Goal: Download file/media

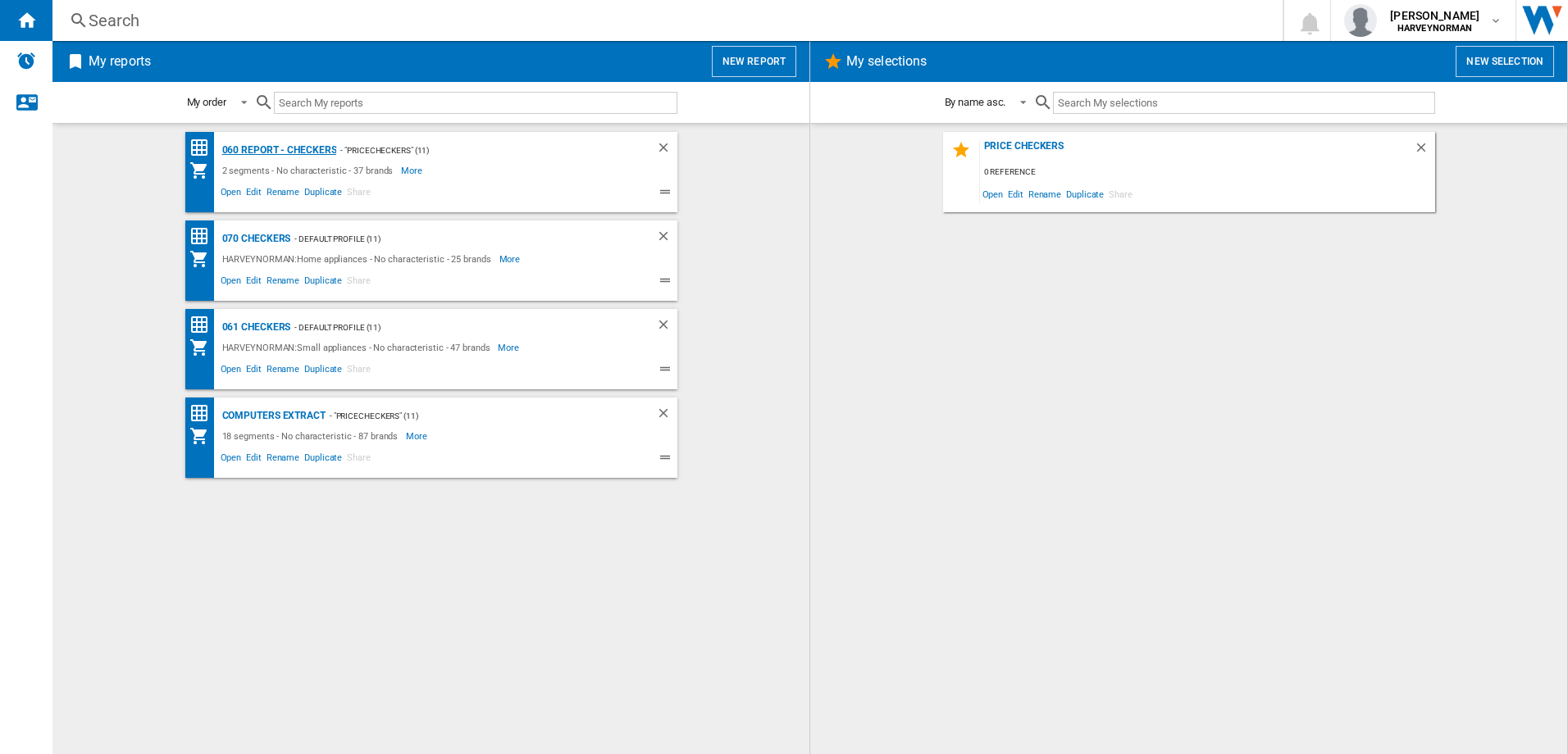
click at [278, 147] on div "060 report - Checkers" at bounding box center [277, 150] width 119 height 21
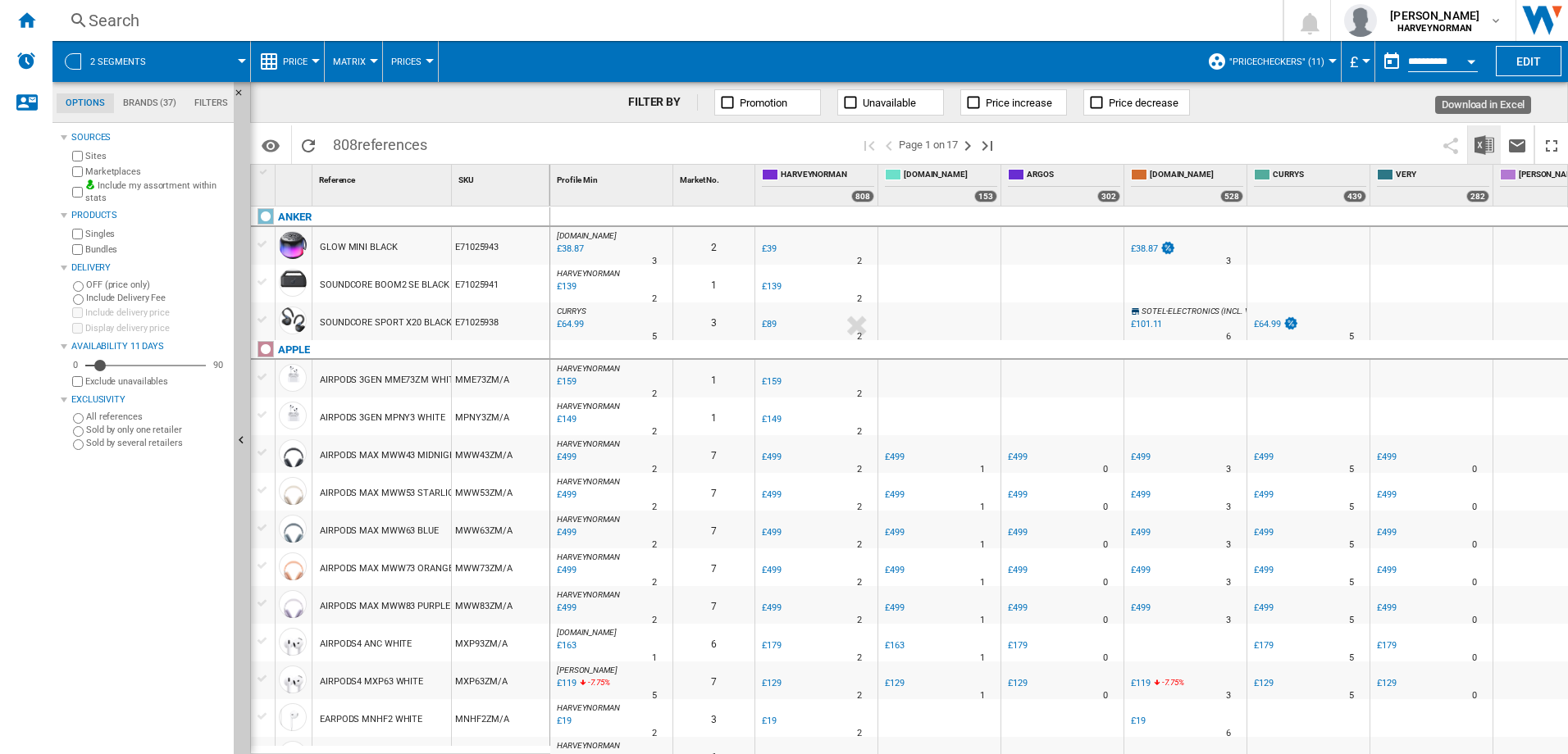
click at [1491, 145] on img "Download in Excel" at bounding box center [1484, 145] width 20 height 20
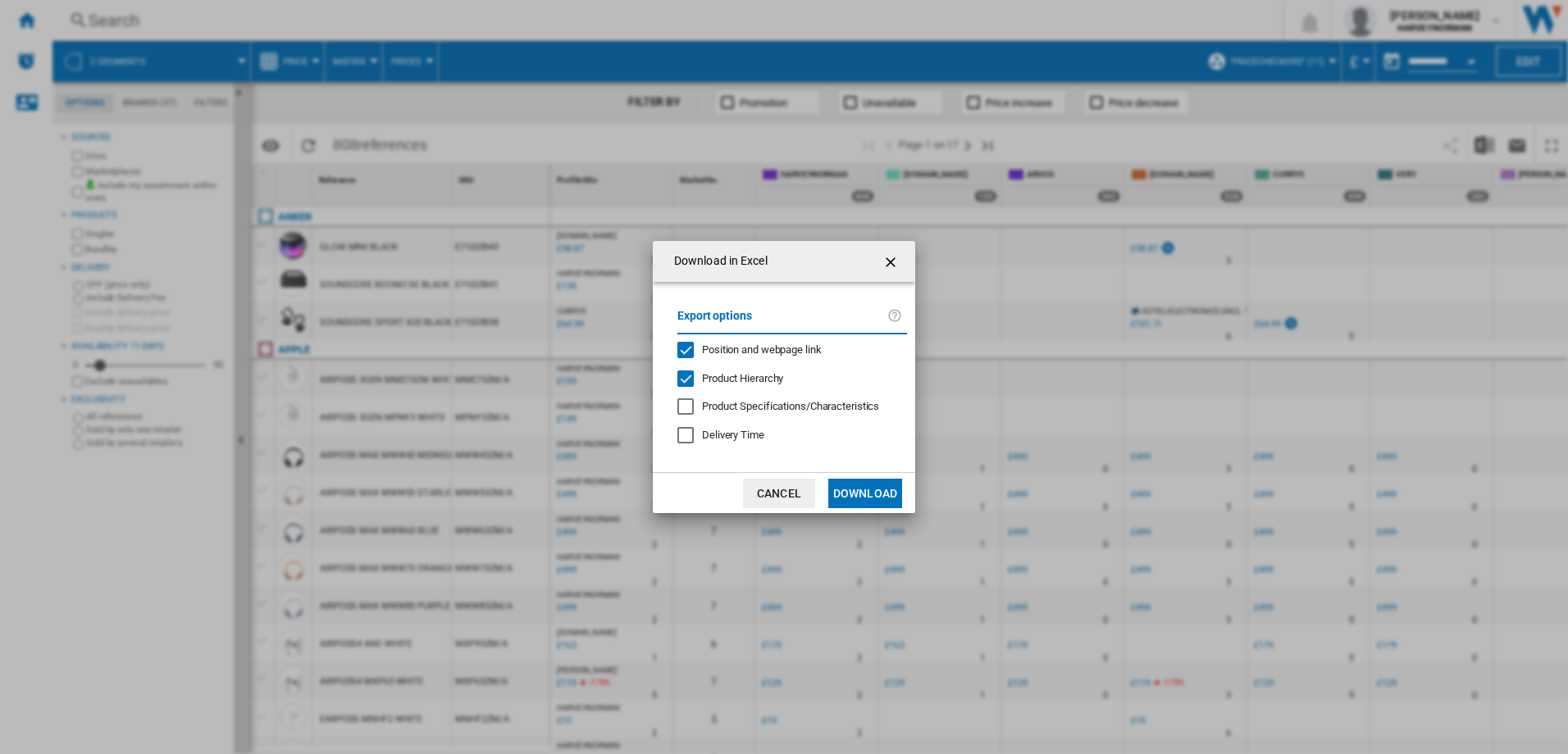
click at [874, 493] on button "Download" at bounding box center [865, 493] width 74 height 30
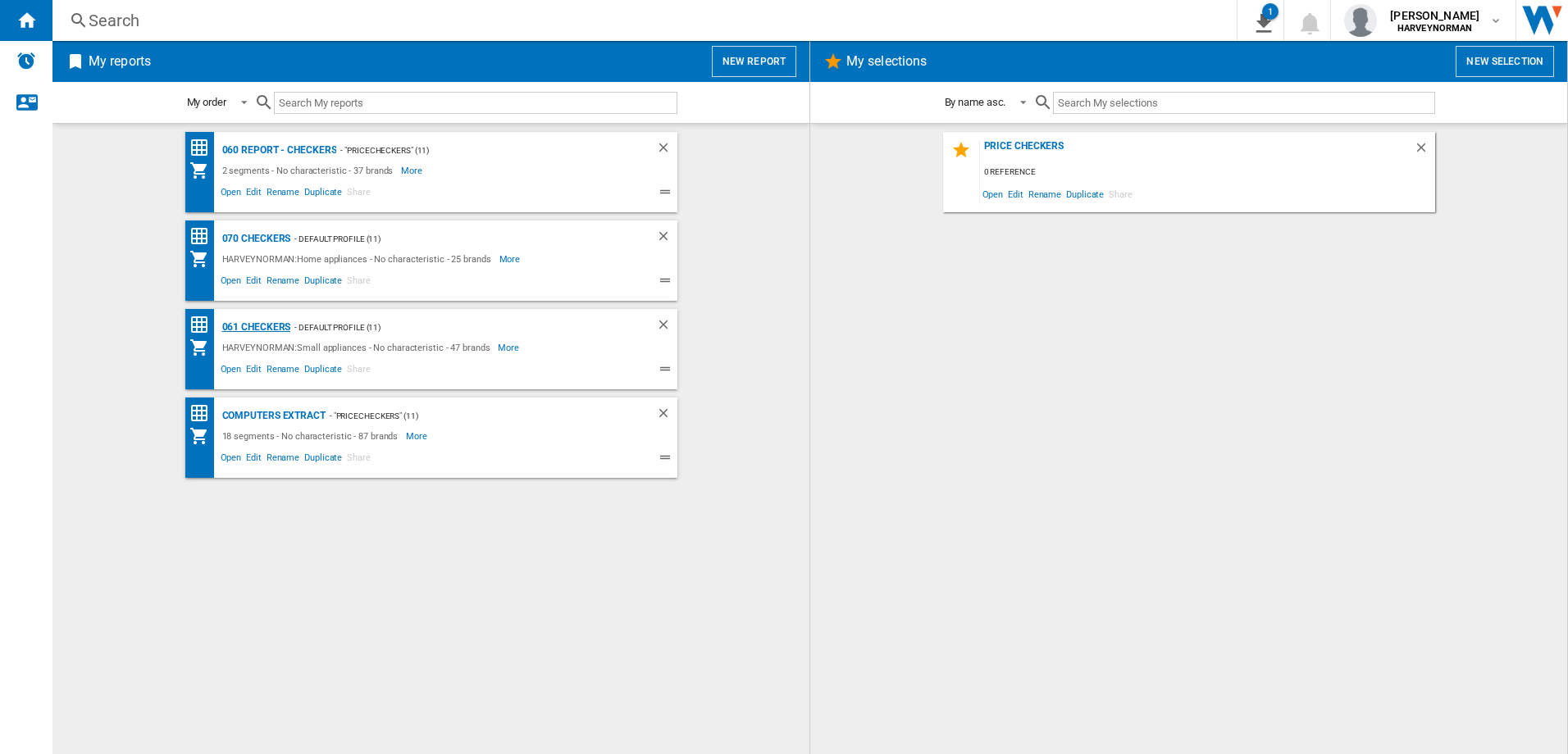
click at [255, 322] on div "061 Checkers" at bounding box center [255, 327] width 73 height 21
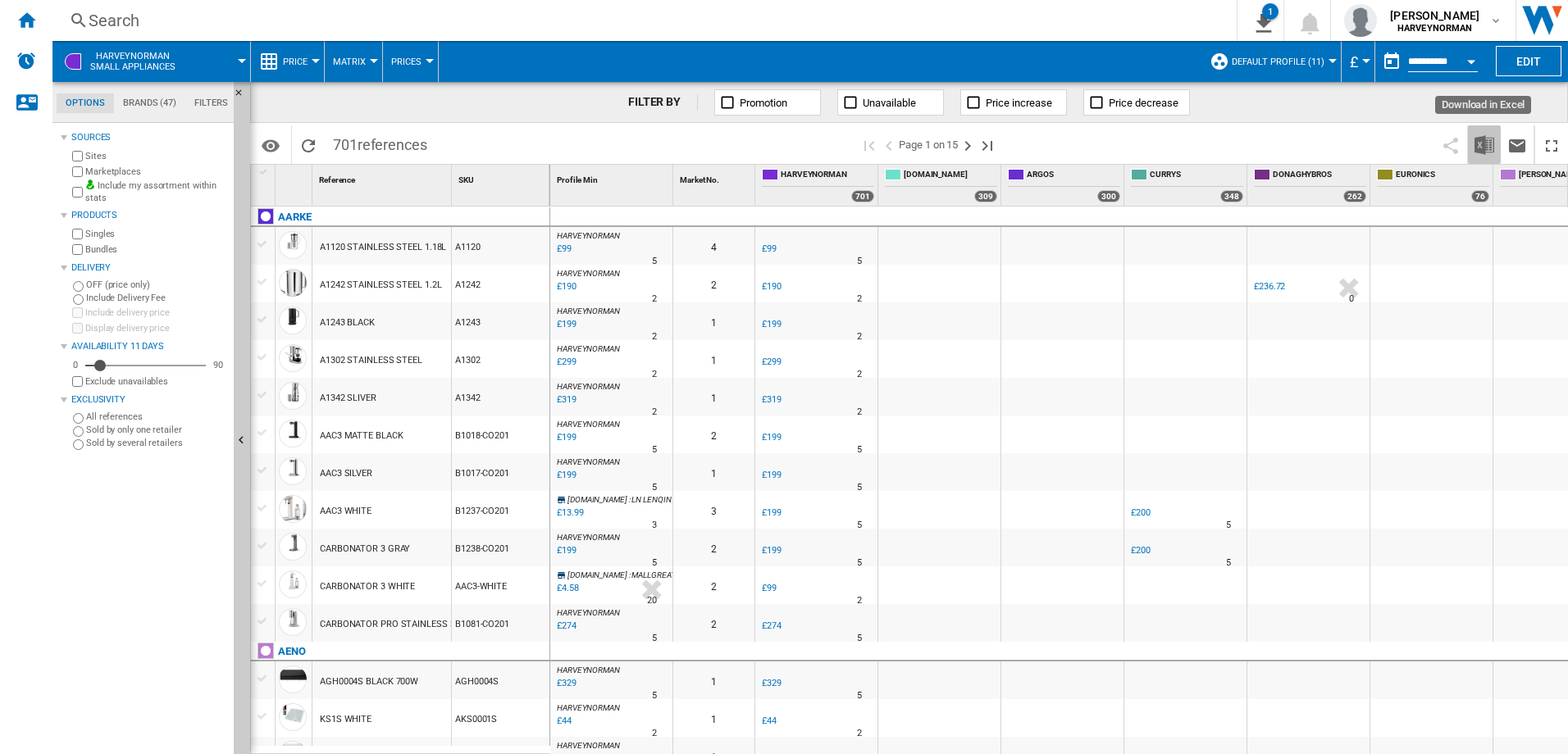
click at [1485, 142] on img "Download in Excel" at bounding box center [1484, 145] width 20 height 20
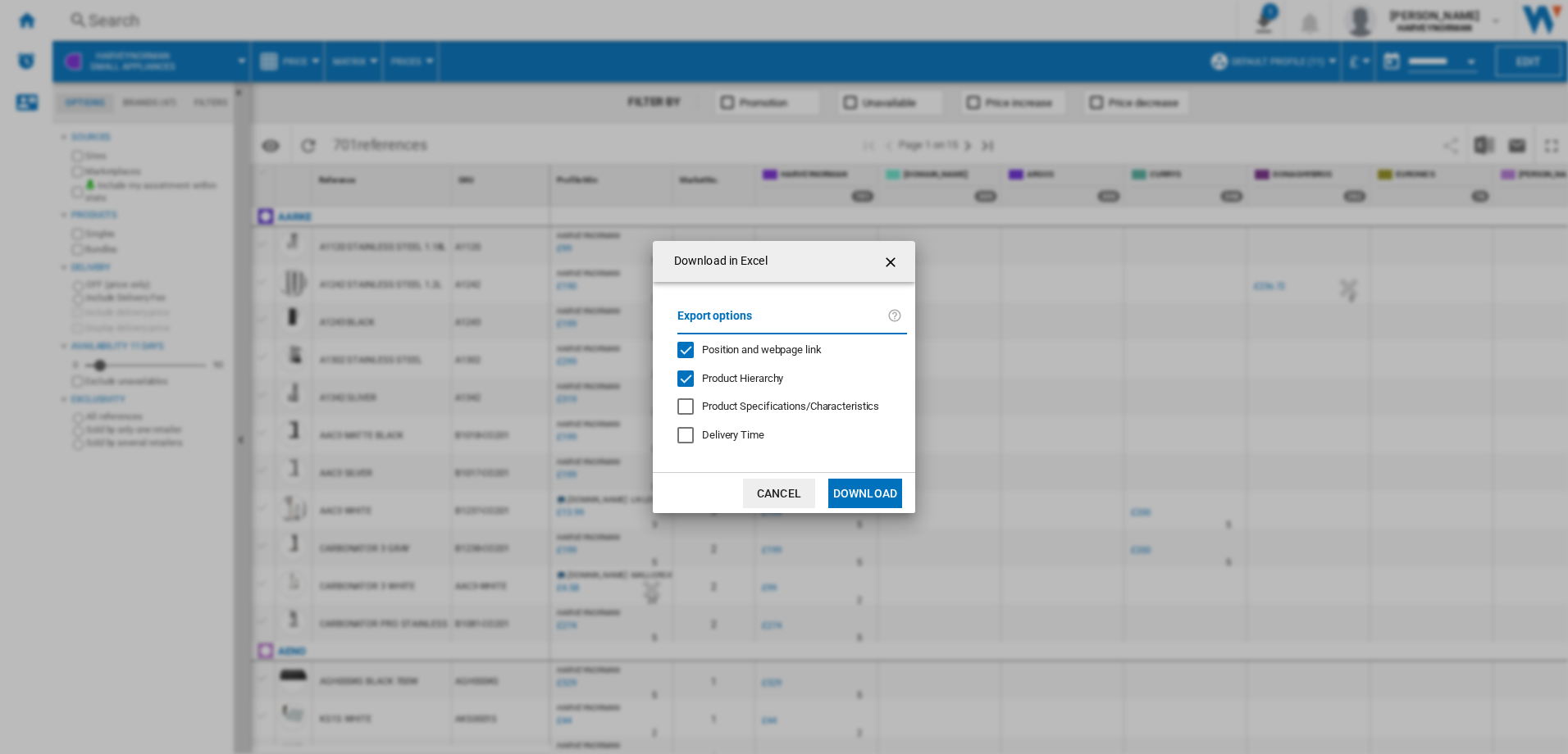
click at [860, 503] on button "Download" at bounding box center [865, 493] width 74 height 30
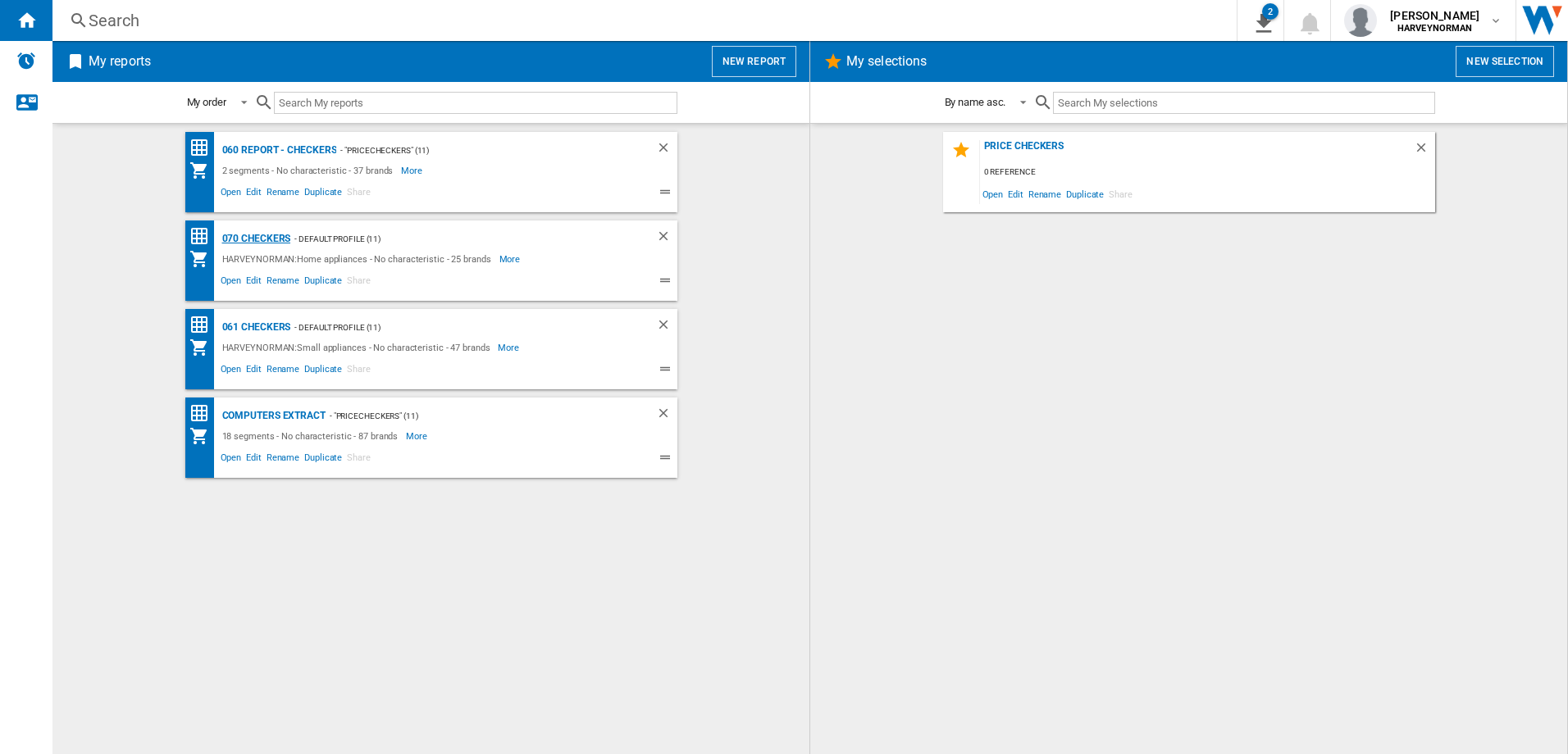
click at [246, 245] on div "070 Checkers" at bounding box center [255, 239] width 73 height 21
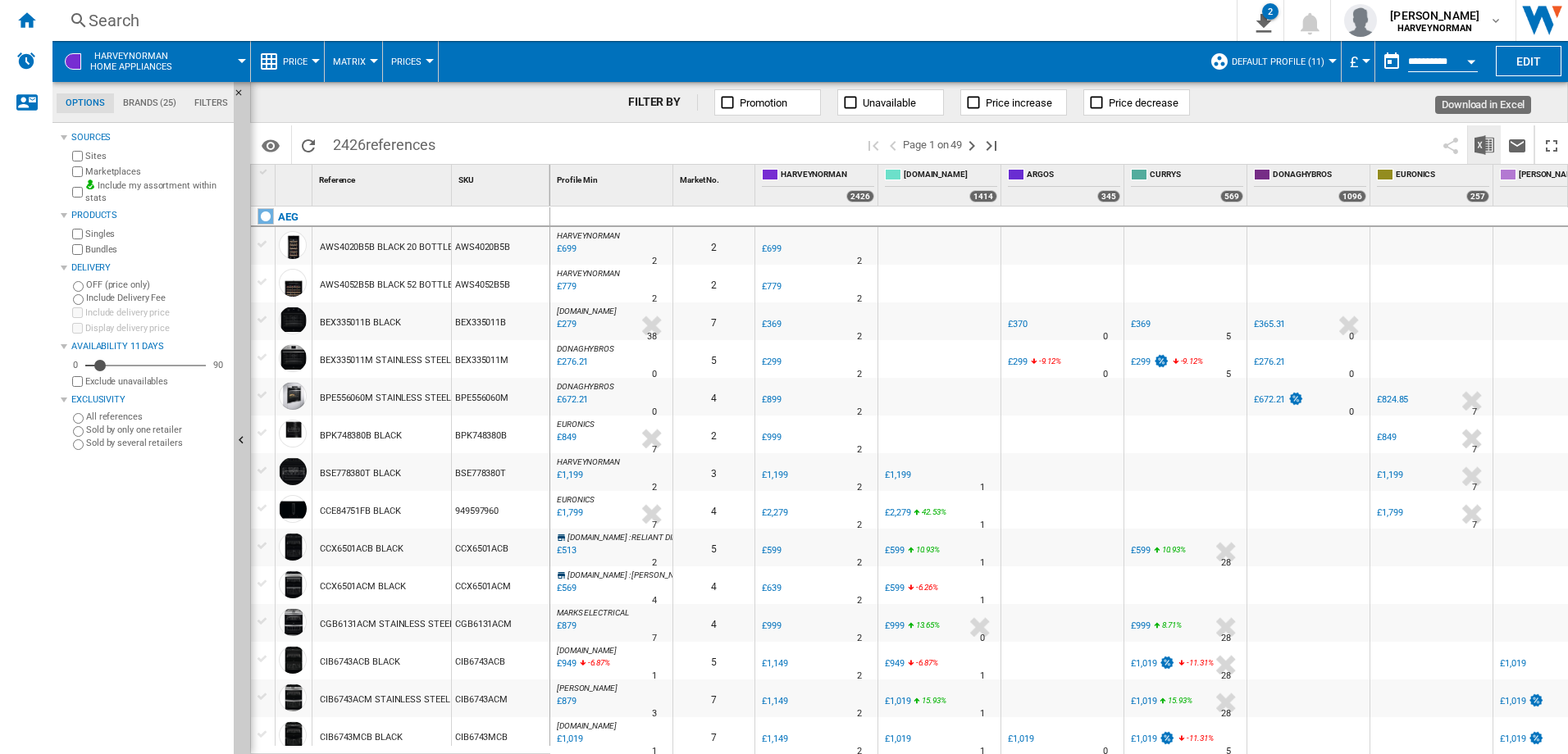
click at [1479, 146] on img "Download in Excel" at bounding box center [1484, 145] width 20 height 20
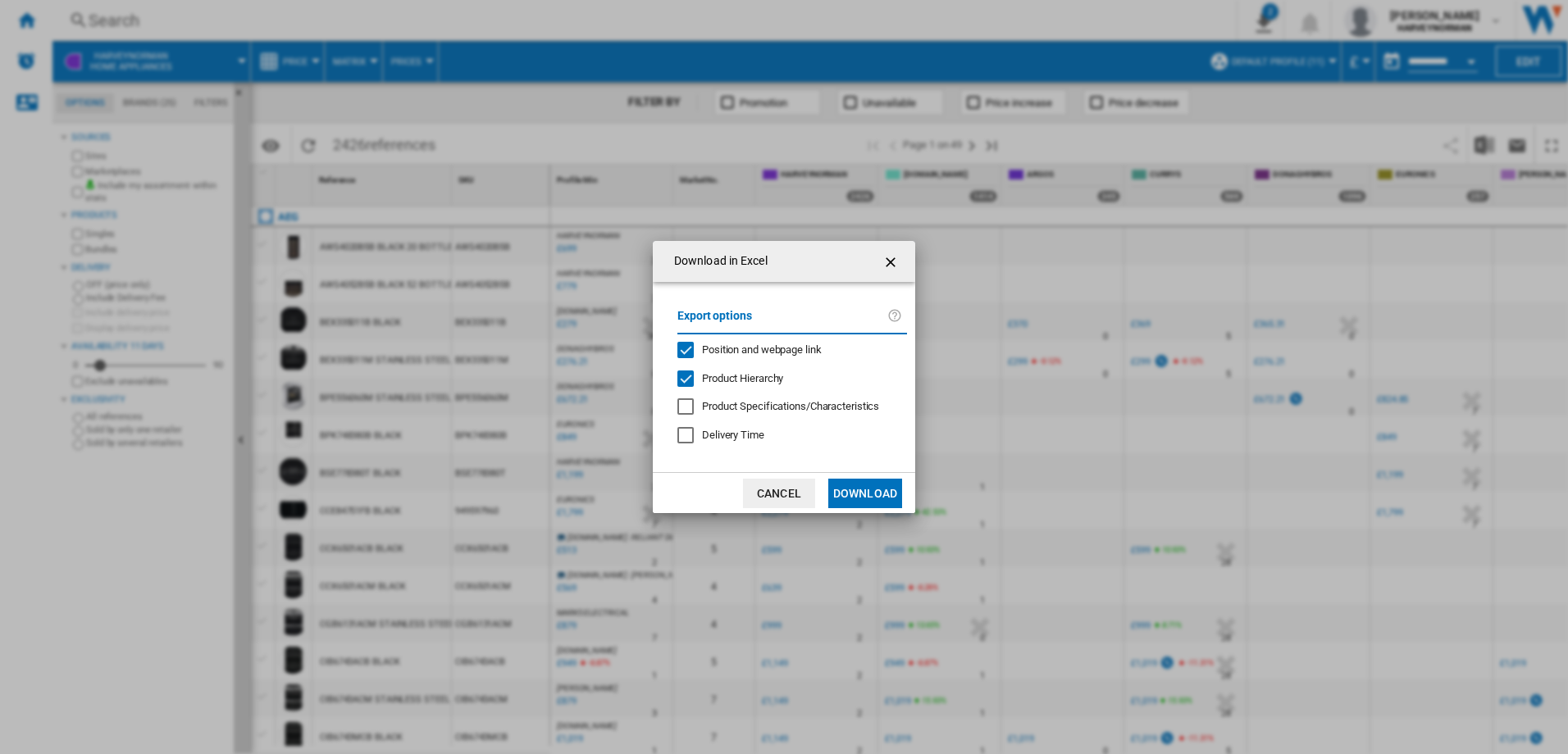
click at [887, 490] on button "Download" at bounding box center [865, 493] width 74 height 30
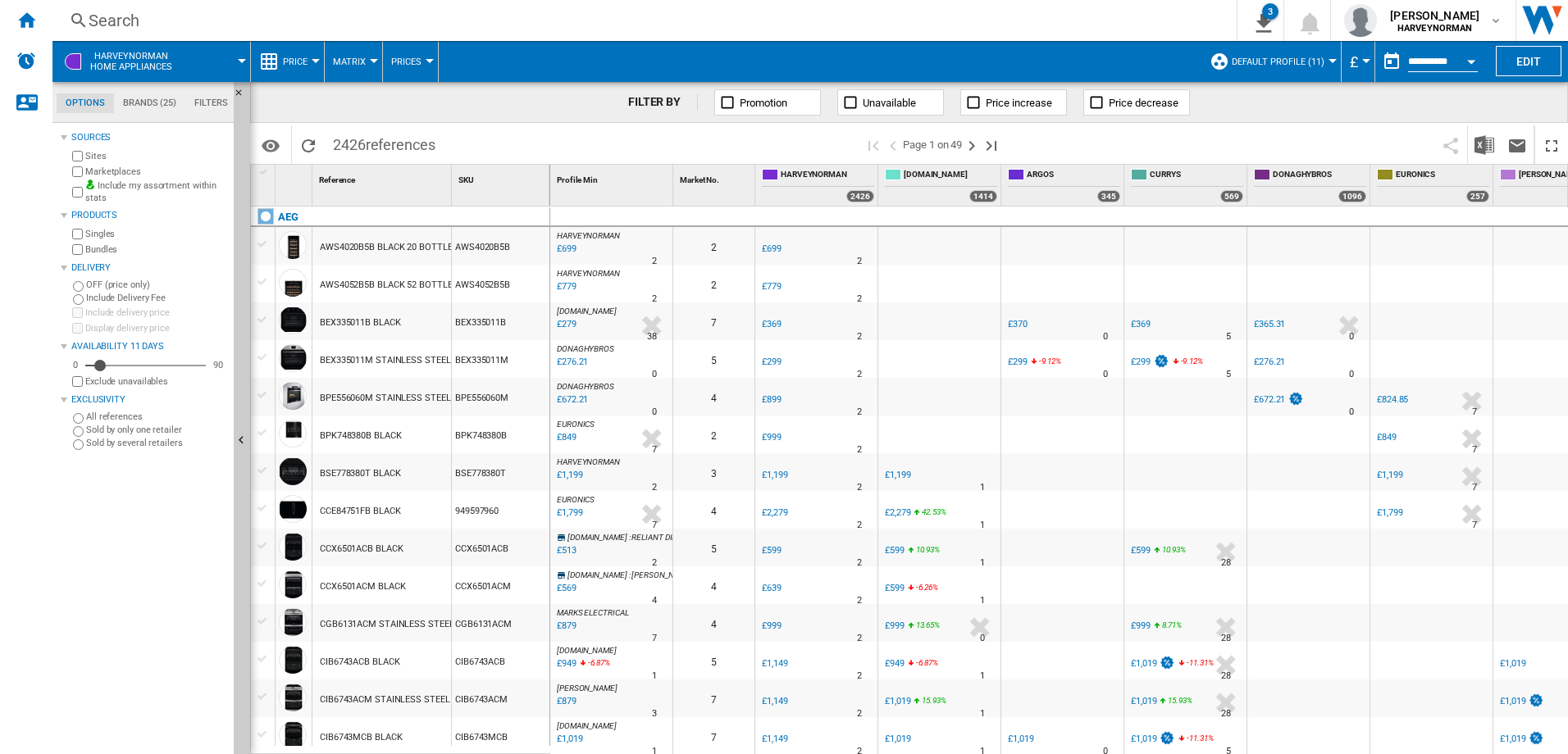
click at [1005, 12] on div "Search" at bounding box center [641, 20] width 1106 height 23
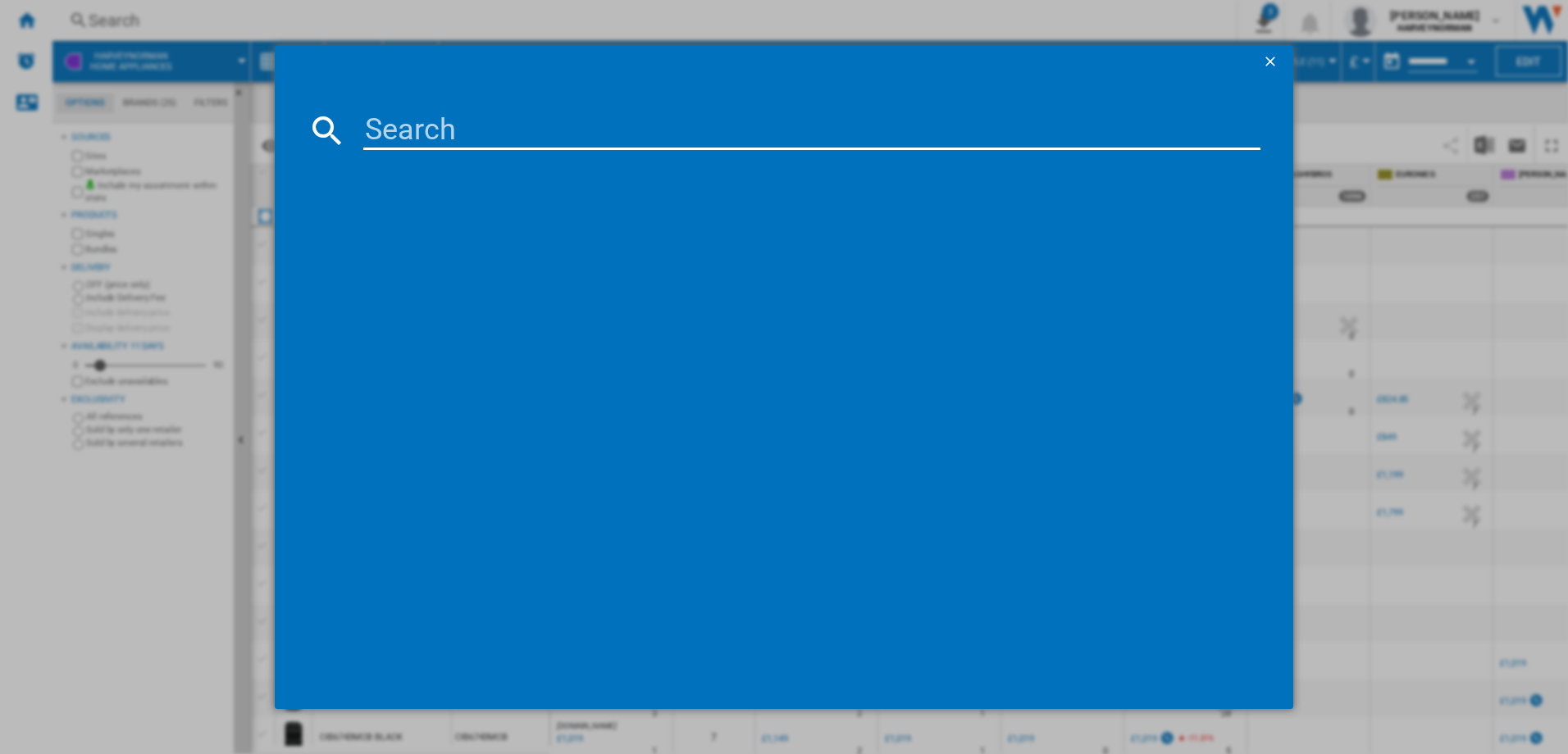
click at [1276, 61] on ng-md-icon "getI18NText('BUTTONS.CLOSE_DIALOG')" at bounding box center [1272, 63] width 20 height 20
